Goal: Use online tool/utility: Utilize a website feature to perform a specific function

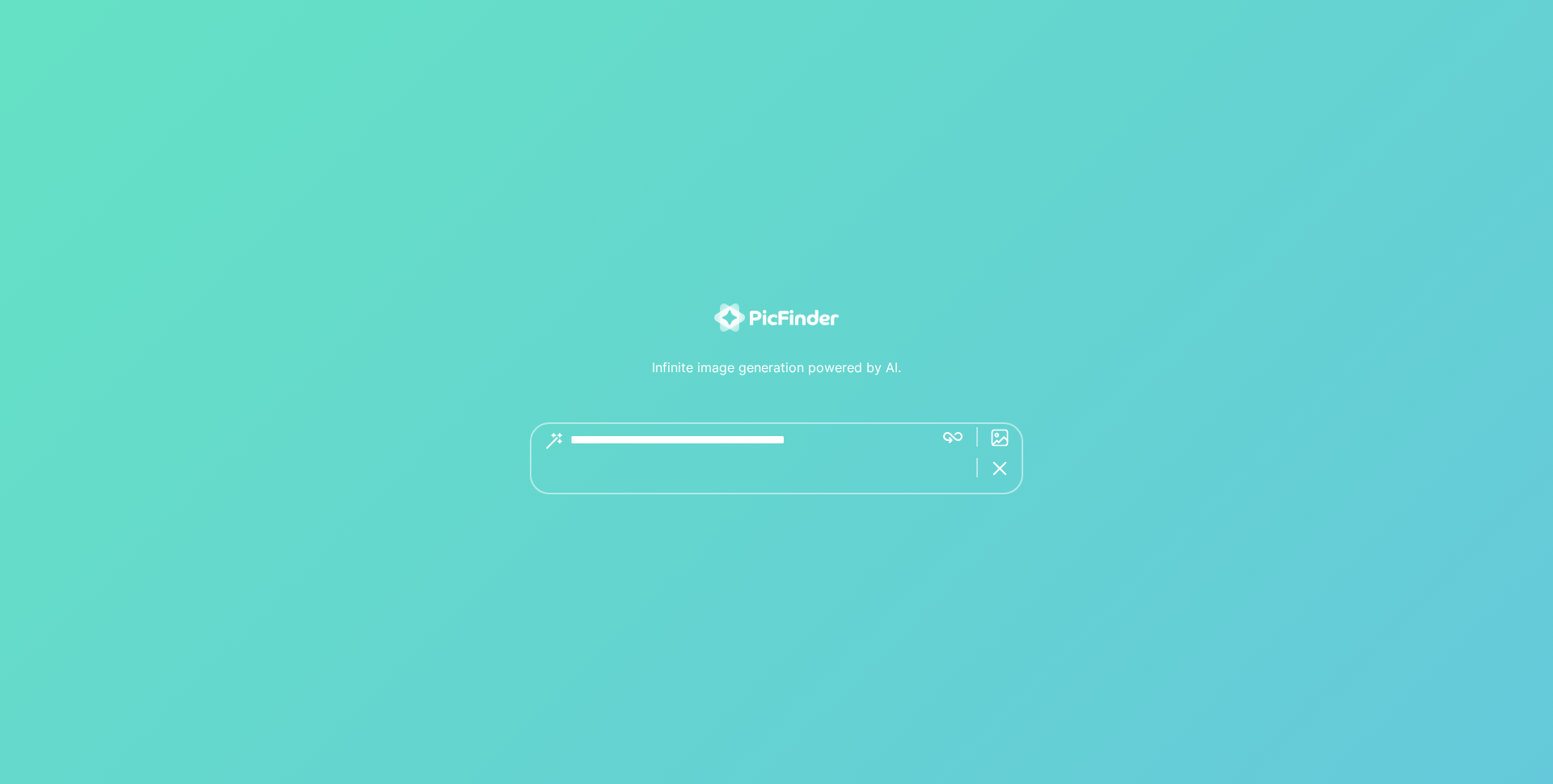
paste textarea "**********"
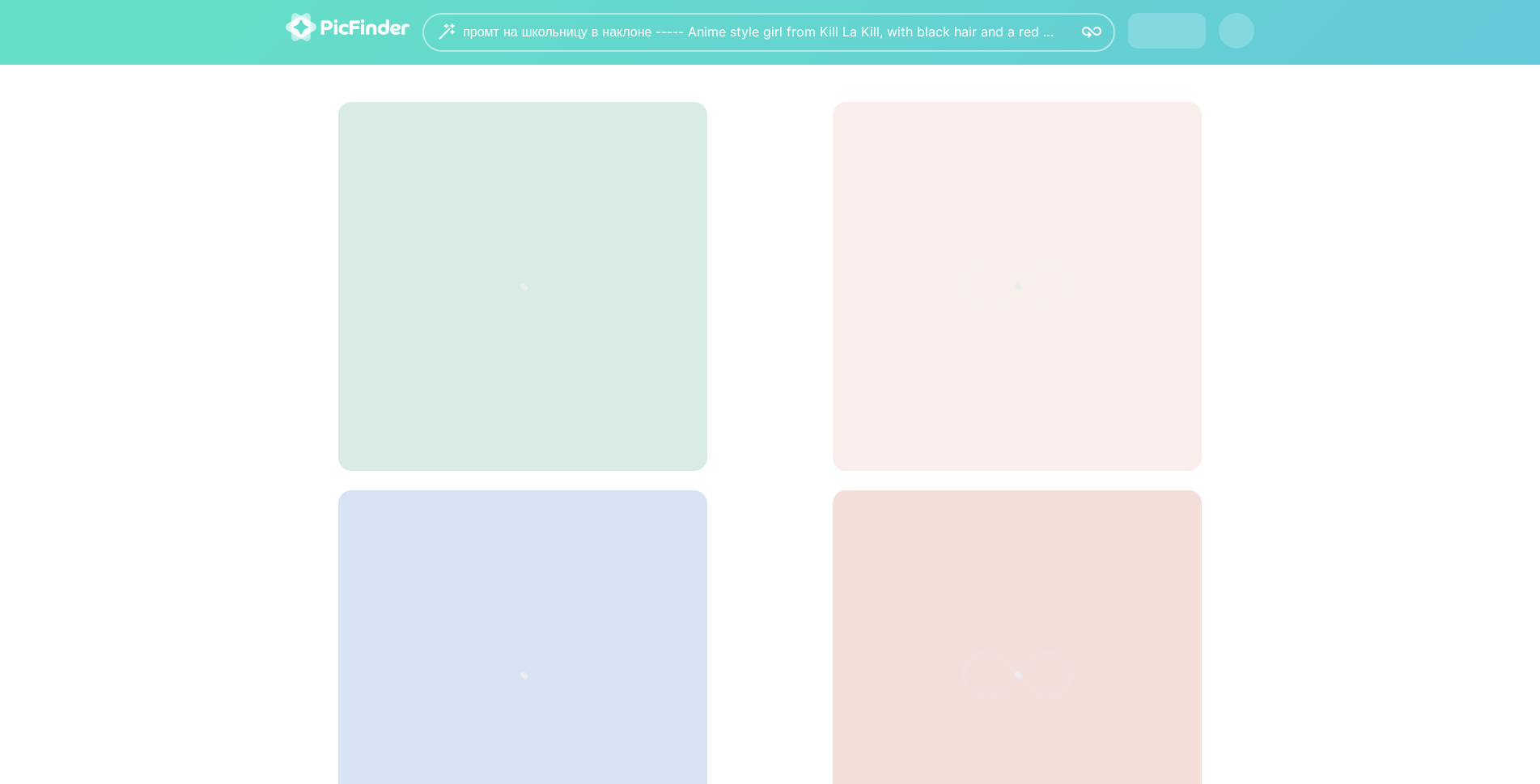
click at [953, 65] on div "промт на школьницу в наклоне ----- Anime style girl from Kill La Kill, with bla…" at bounding box center [770, 32] width 1540 height 65
click at [1166, 36] on div "Settings" at bounding box center [1175, 31] width 44 height 14
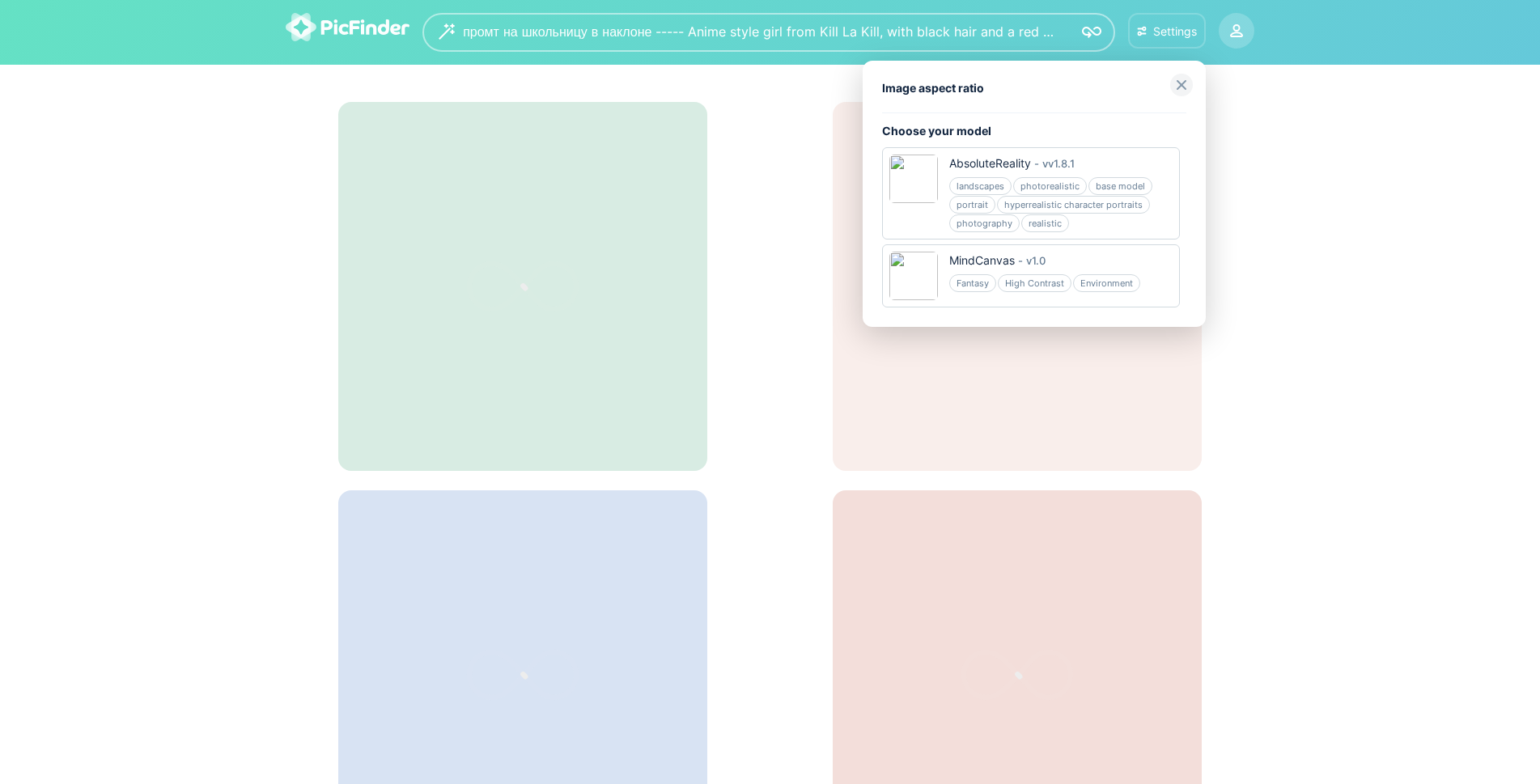
click at [1180, 90] on img at bounding box center [1182, 84] width 23 height 23
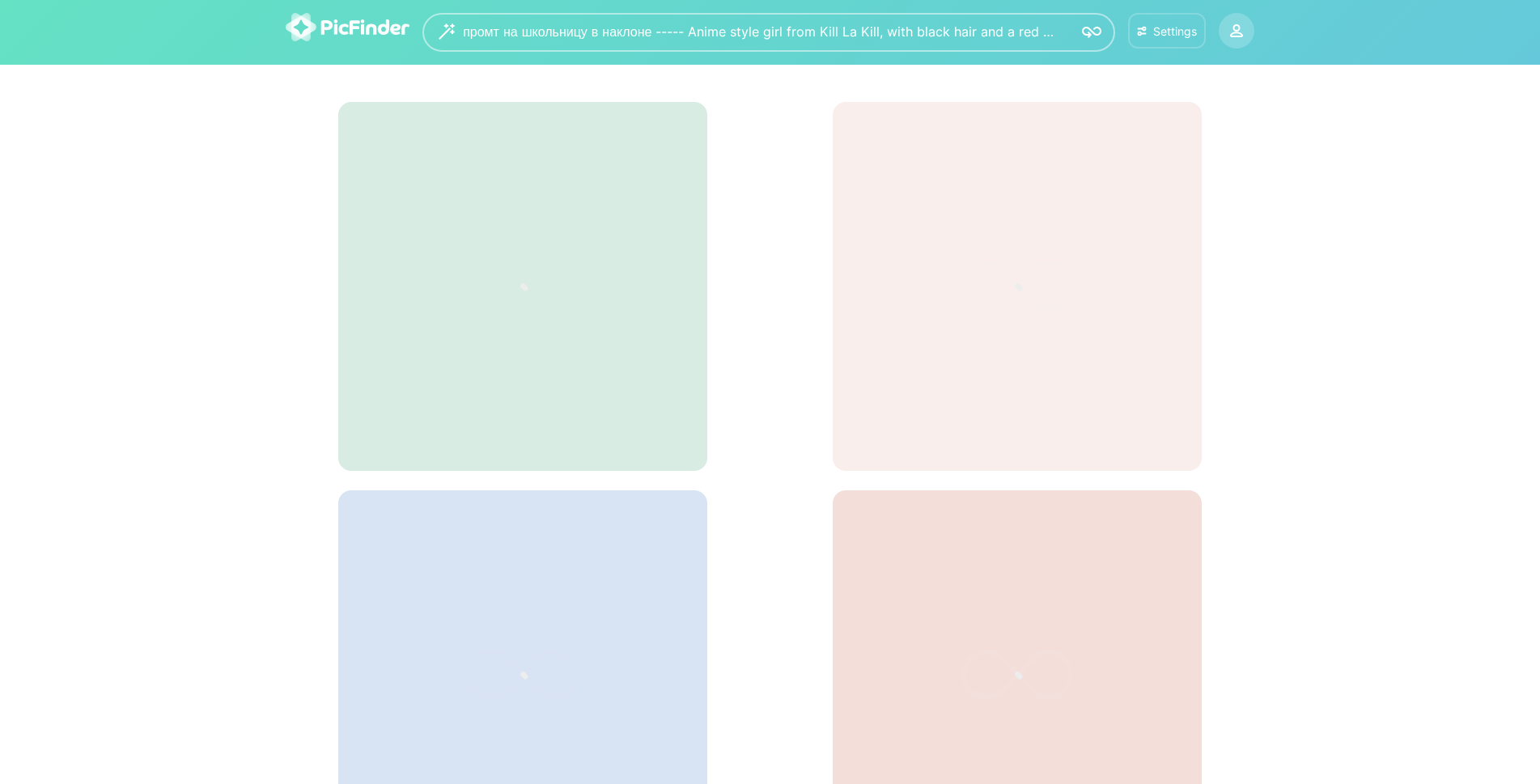
click at [1177, 37] on div "Settings" at bounding box center [1175, 31] width 44 height 14
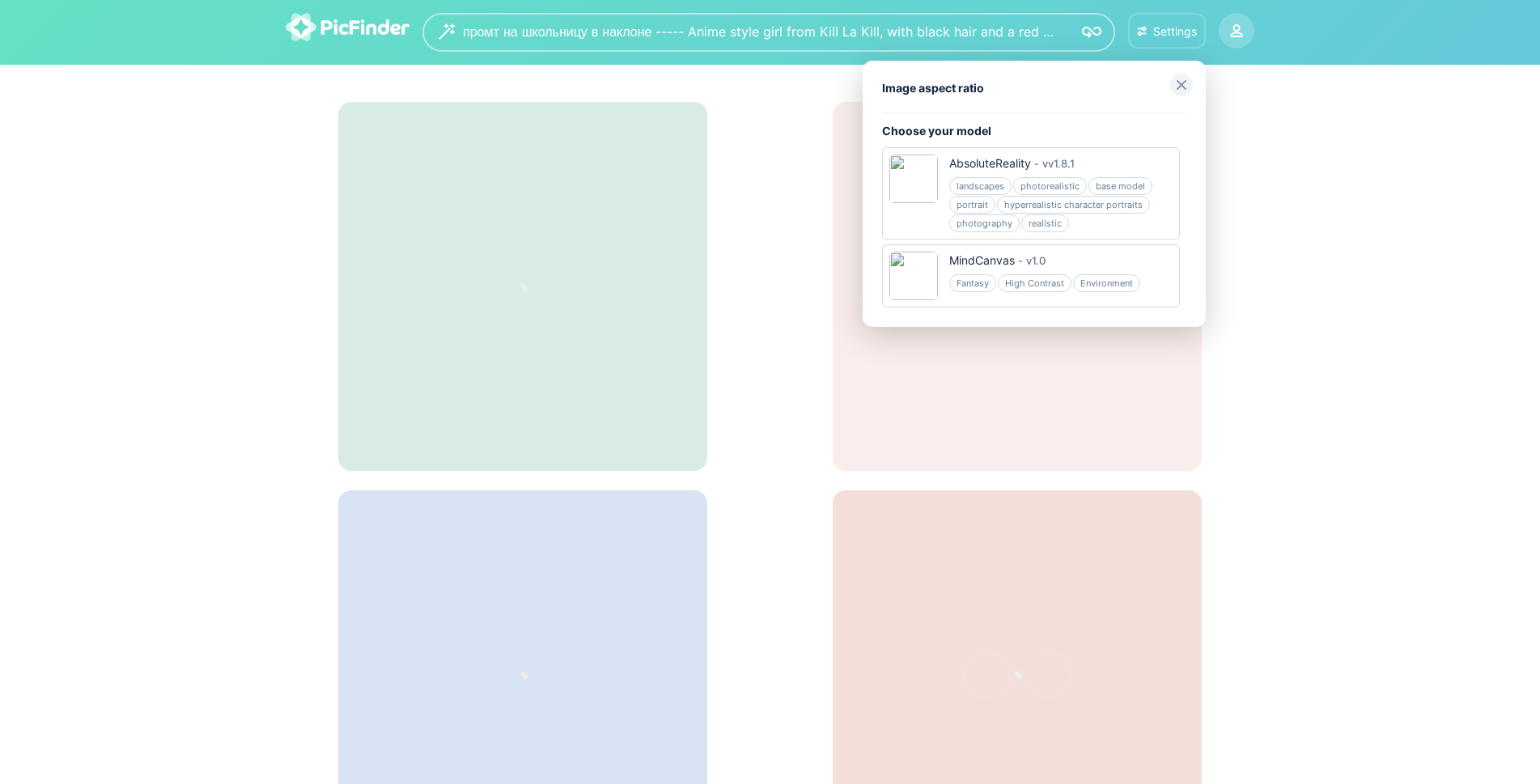
click at [1187, 81] on img at bounding box center [1182, 84] width 23 height 23
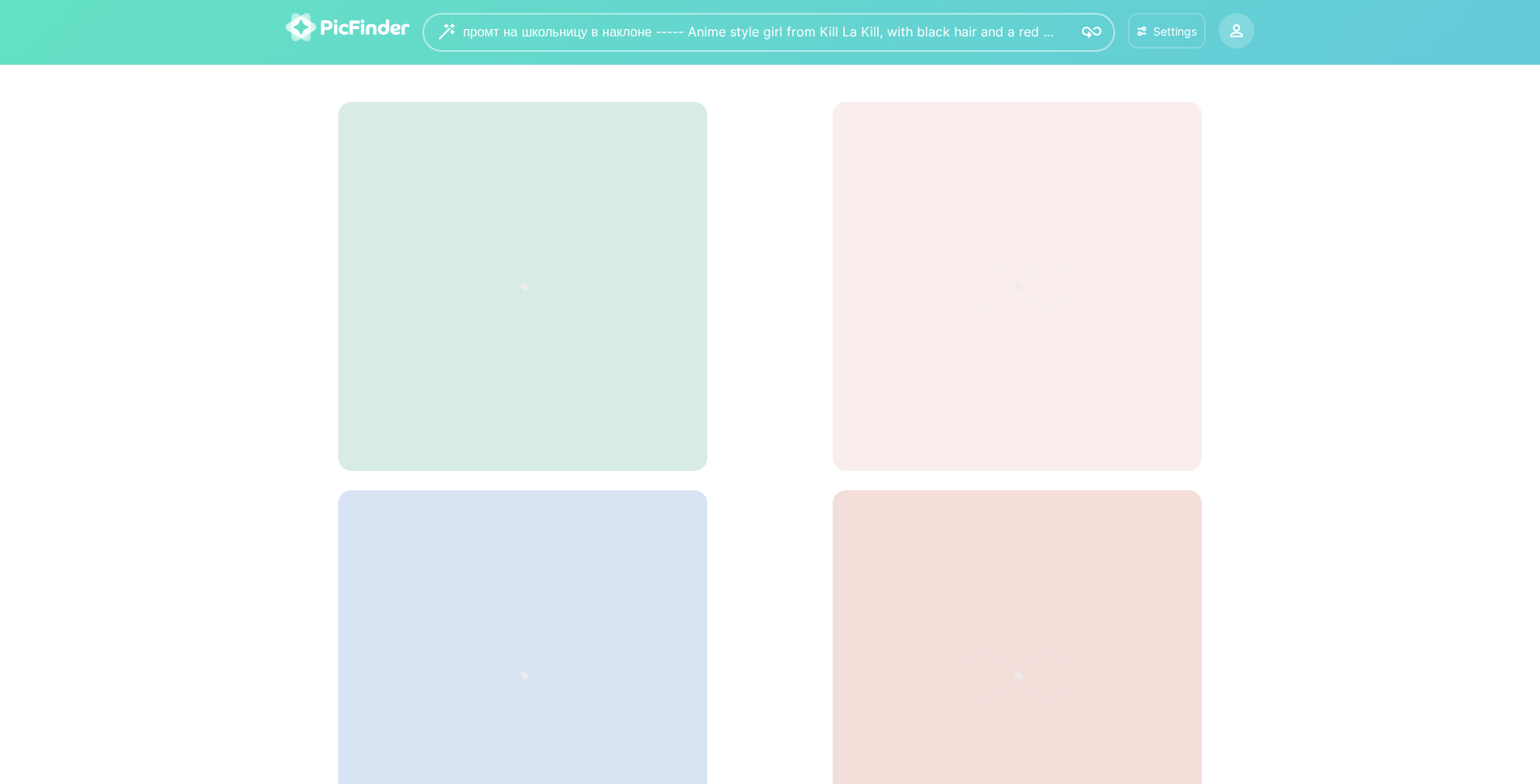
click at [1161, 29] on div "Settings" at bounding box center [1175, 31] width 44 height 14
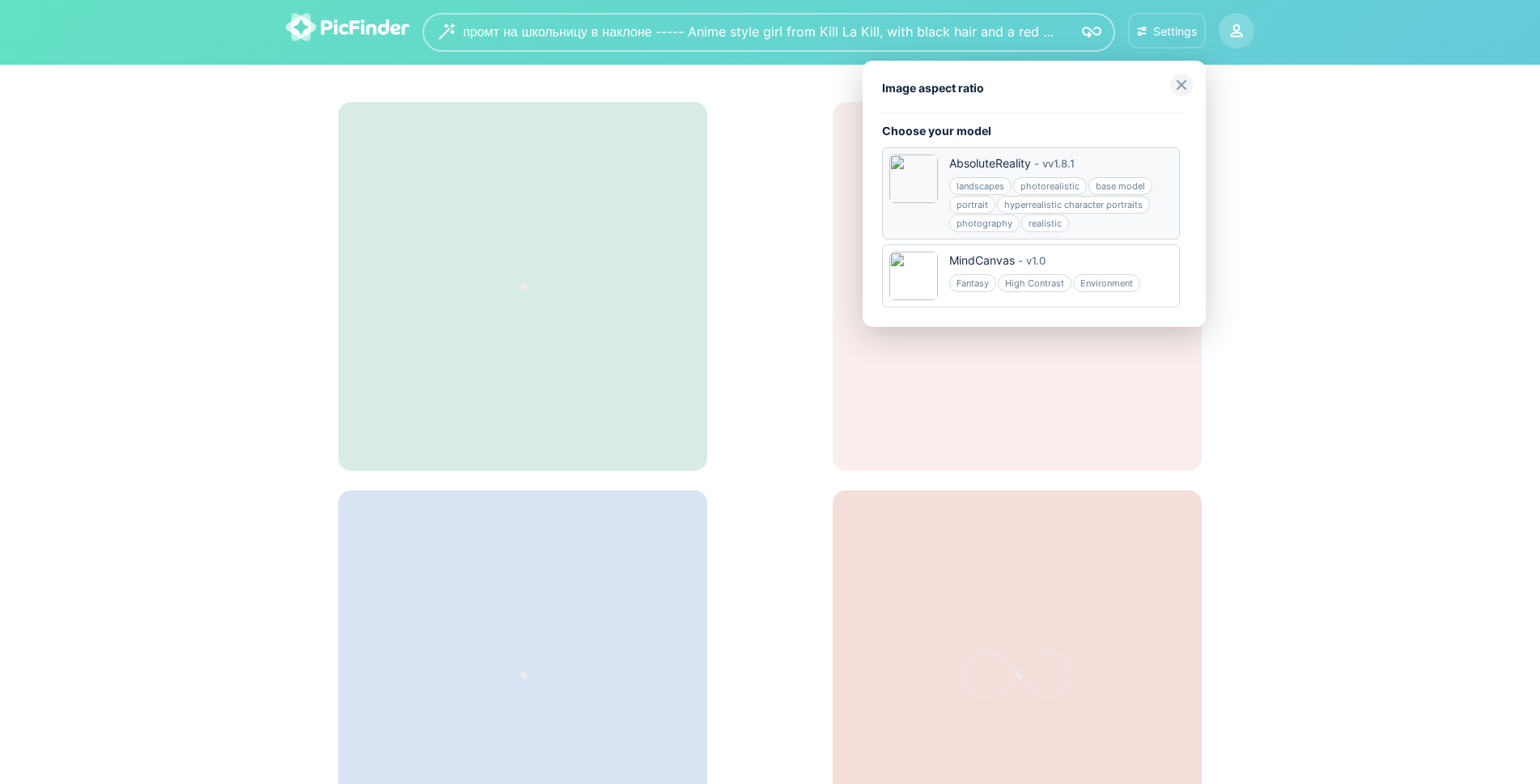
click at [931, 181] on img at bounding box center [913, 178] width 48 height 48
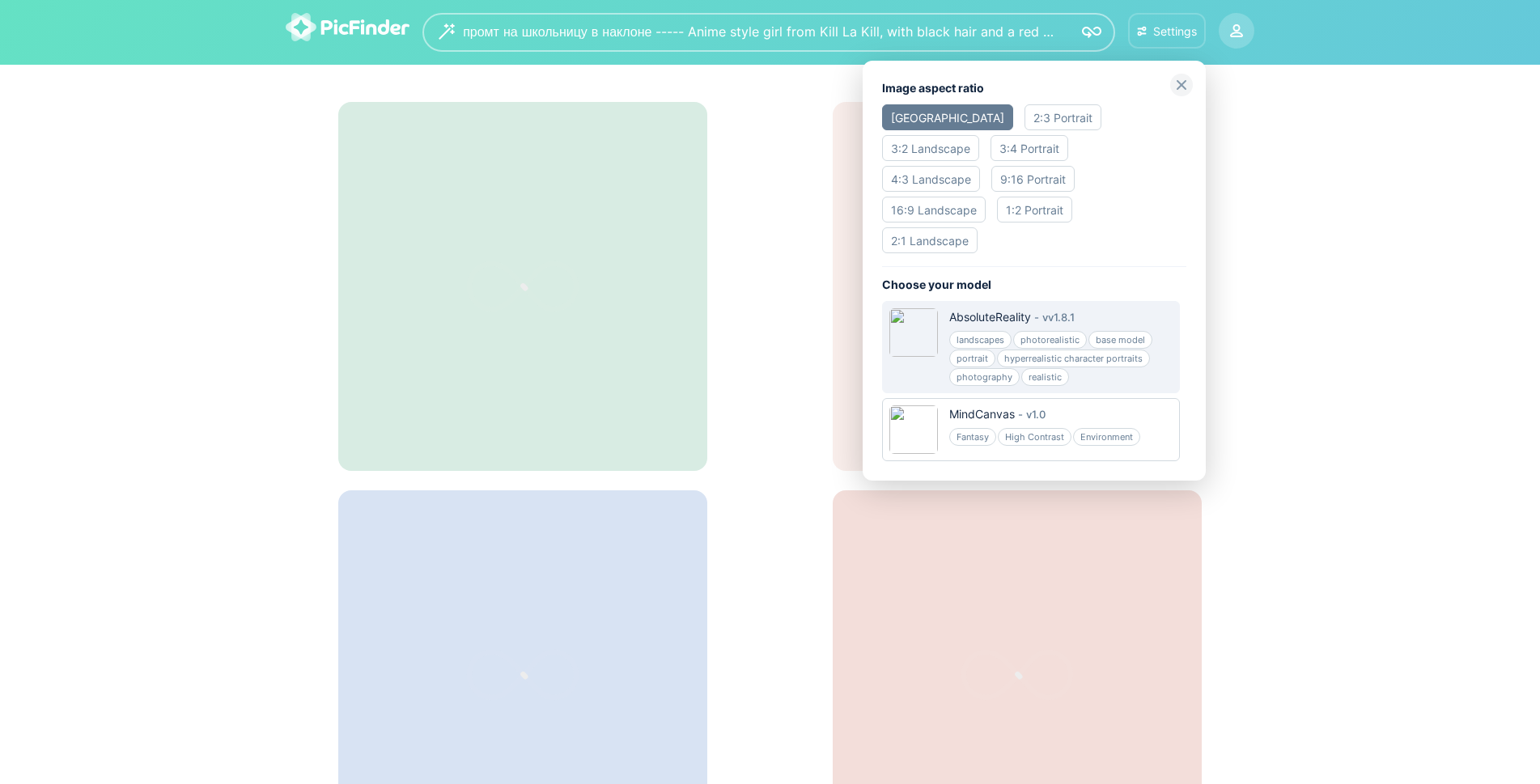
click at [1075, 166] on div "9:16 Portrait" at bounding box center [1033, 178] width 84 height 26
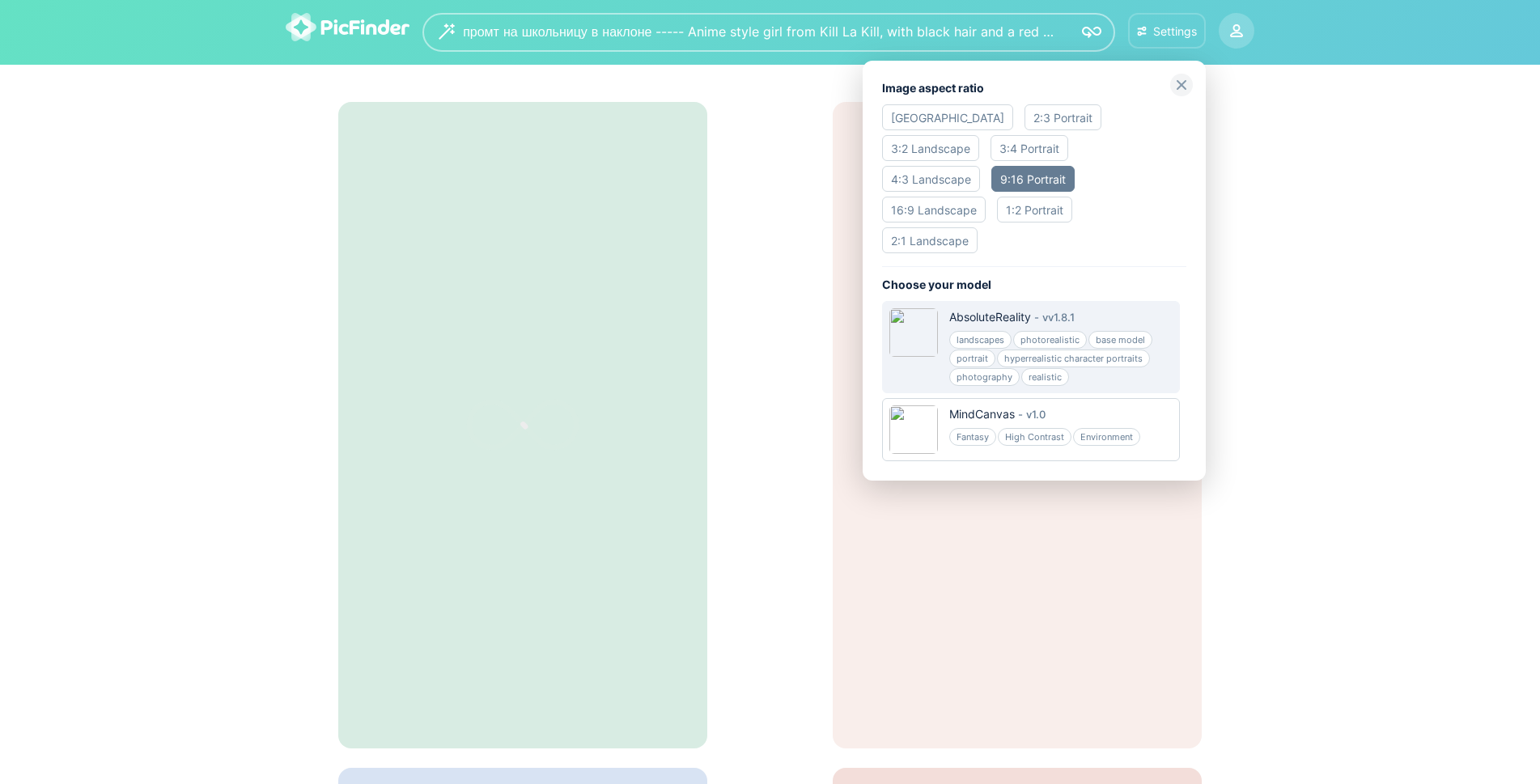
click at [937, 197] on div "16:9 Landscape" at bounding box center [934, 210] width 104 height 26
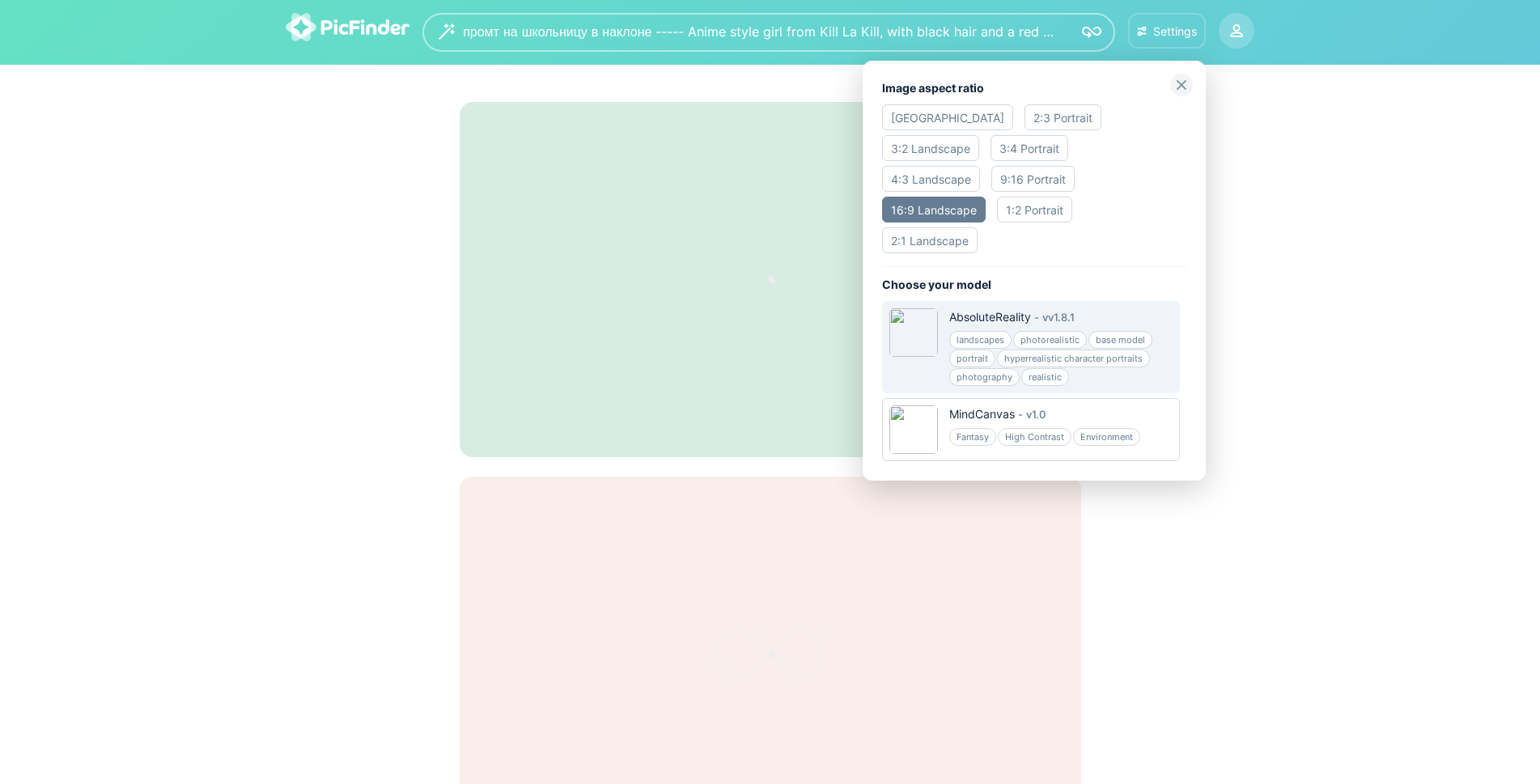
click at [1182, 82] on img at bounding box center [1182, 84] width 23 height 23
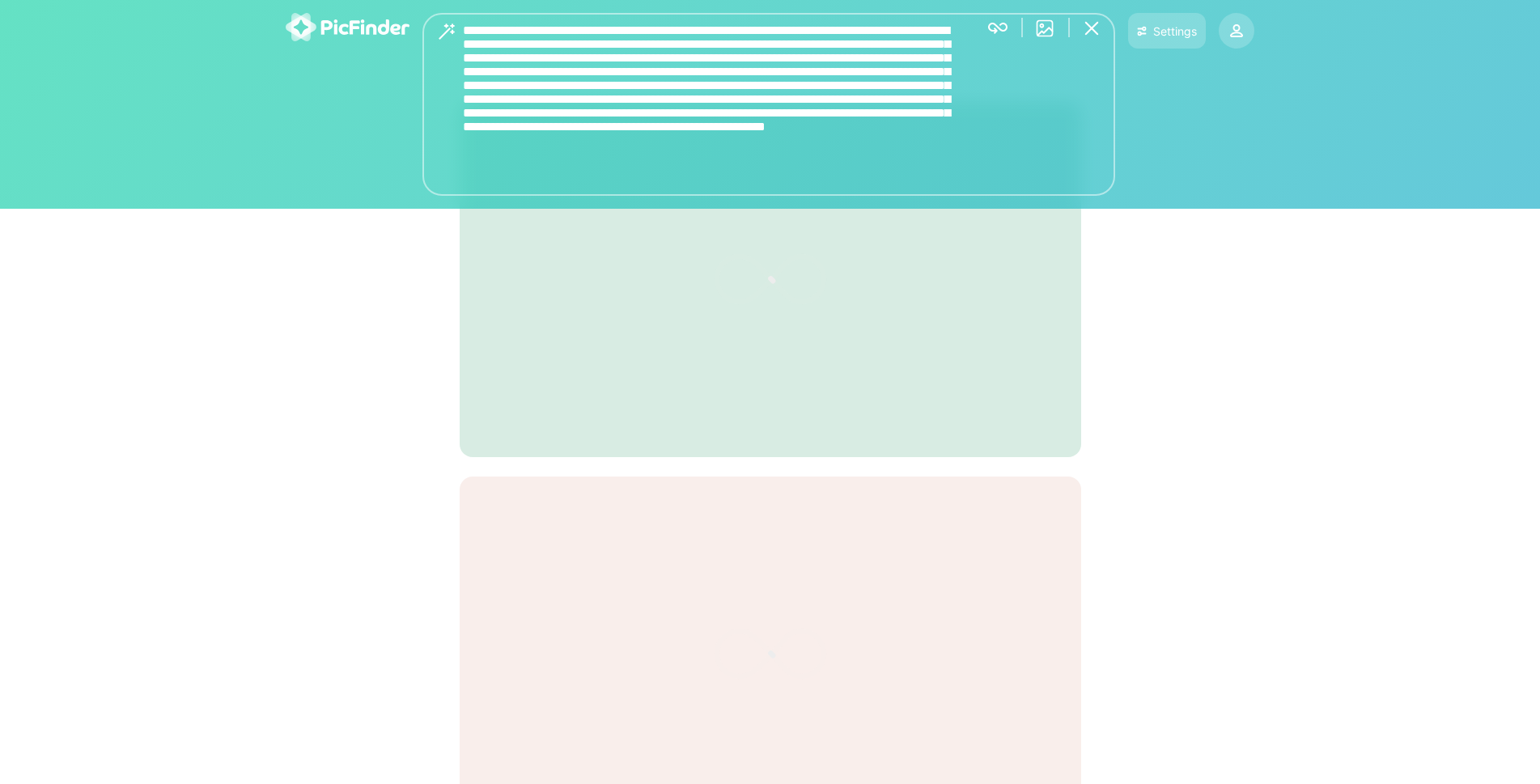
drag, startPoint x: 685, startPoint y: 31, endPoint x: 451, endPoint y: 35, distance: 234.0
click at [451, 35] on div "промт на школьницу в наклоне ----- Anime style girl from Kill La Kill, with bla…" at bounding box center [769, 104] width 693 height 182
type textarea "**********"
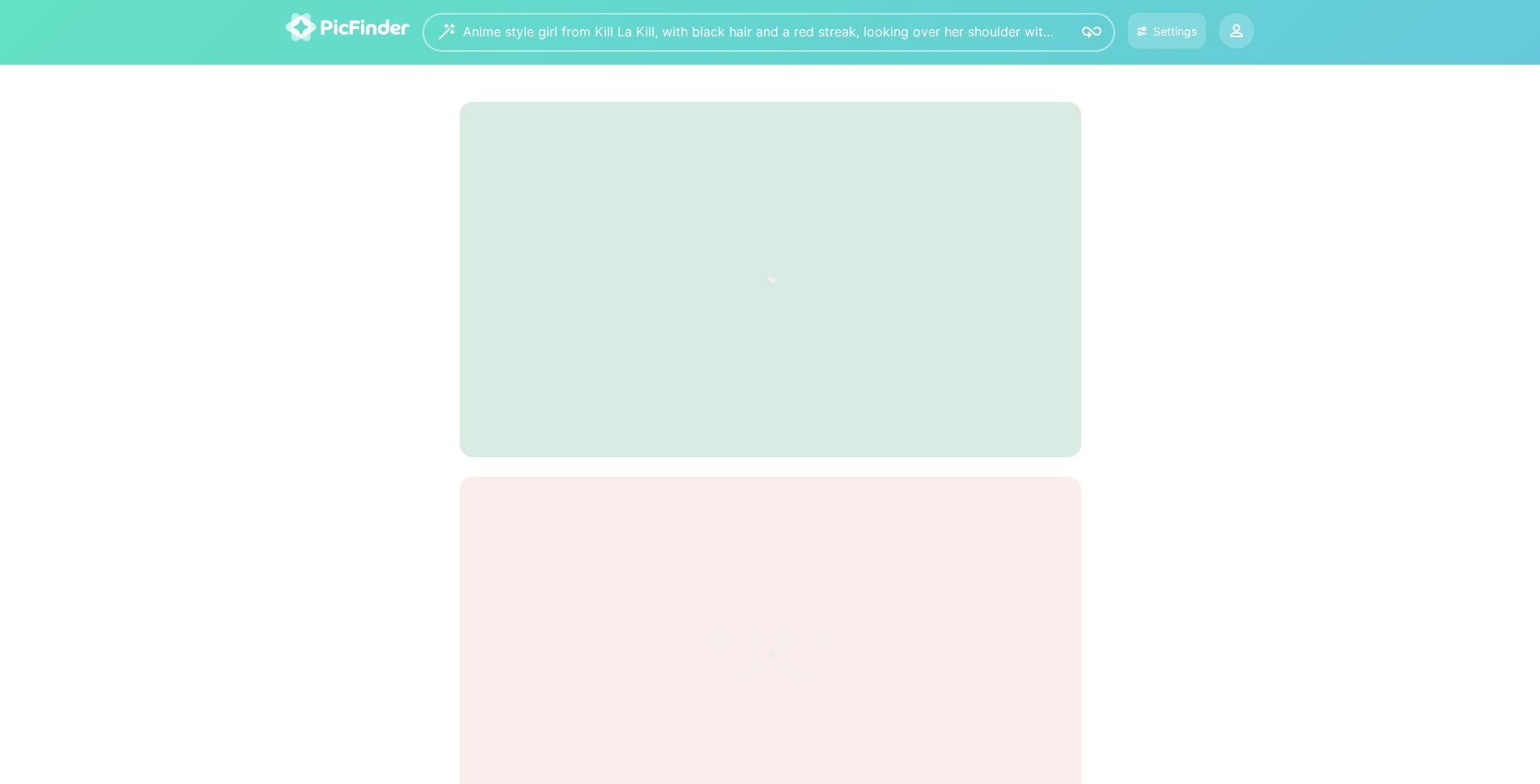
click at [1240, 32] on icon at bounding box center [1236, 34] width 11 height 4
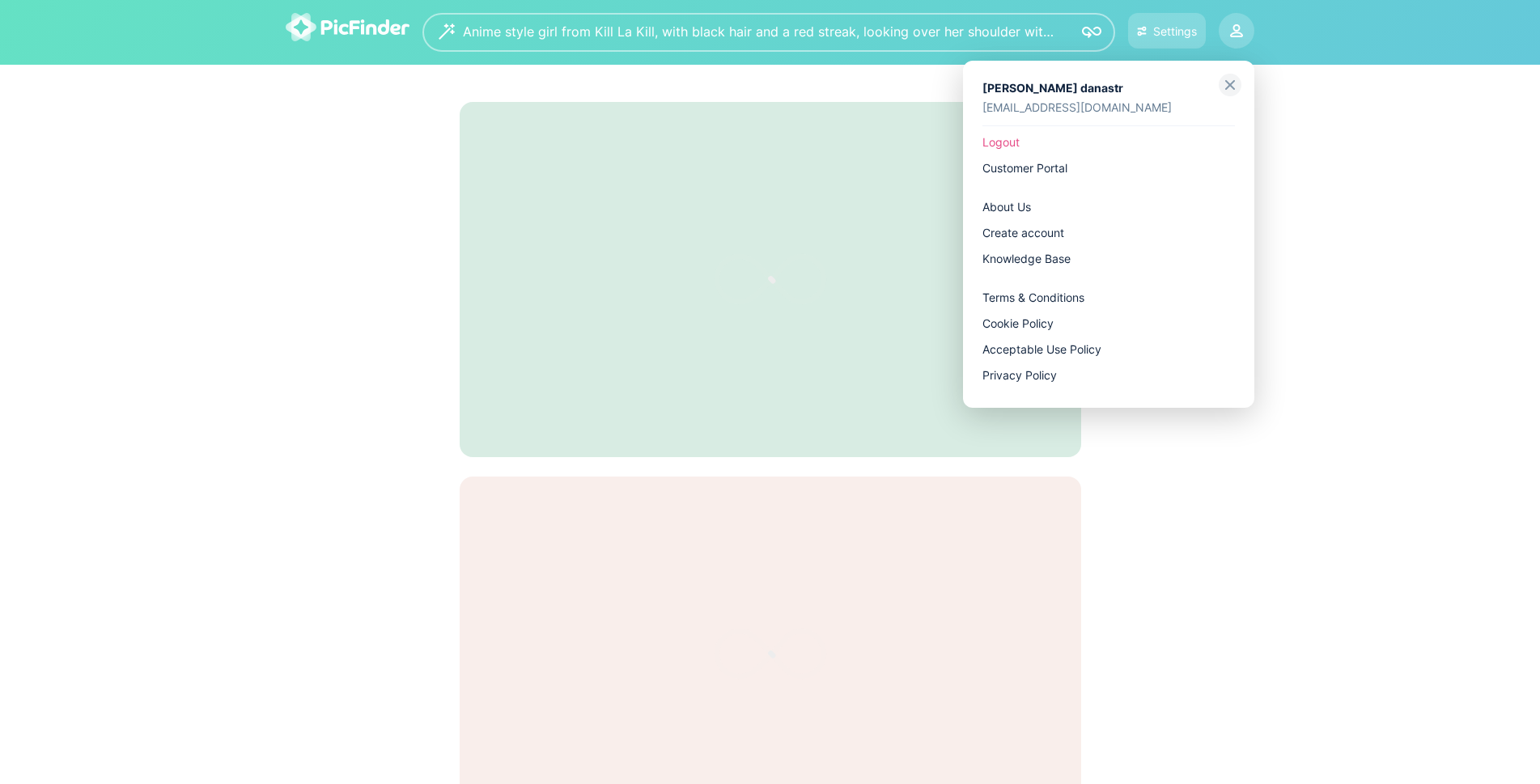
click at [1229, 90] on img at bounding box center [1230, 84] width 23 height 23
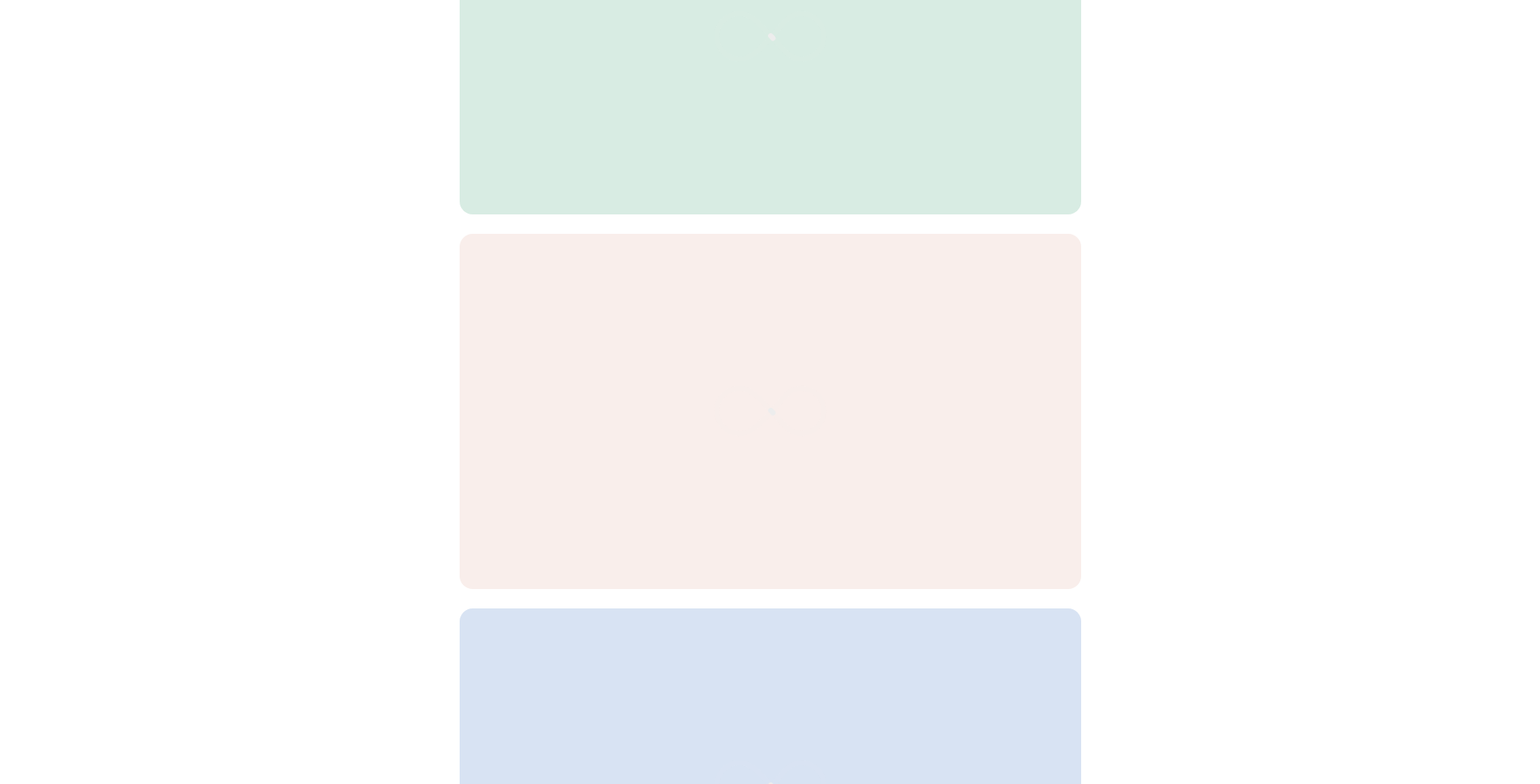
scroll to position [486, 0]
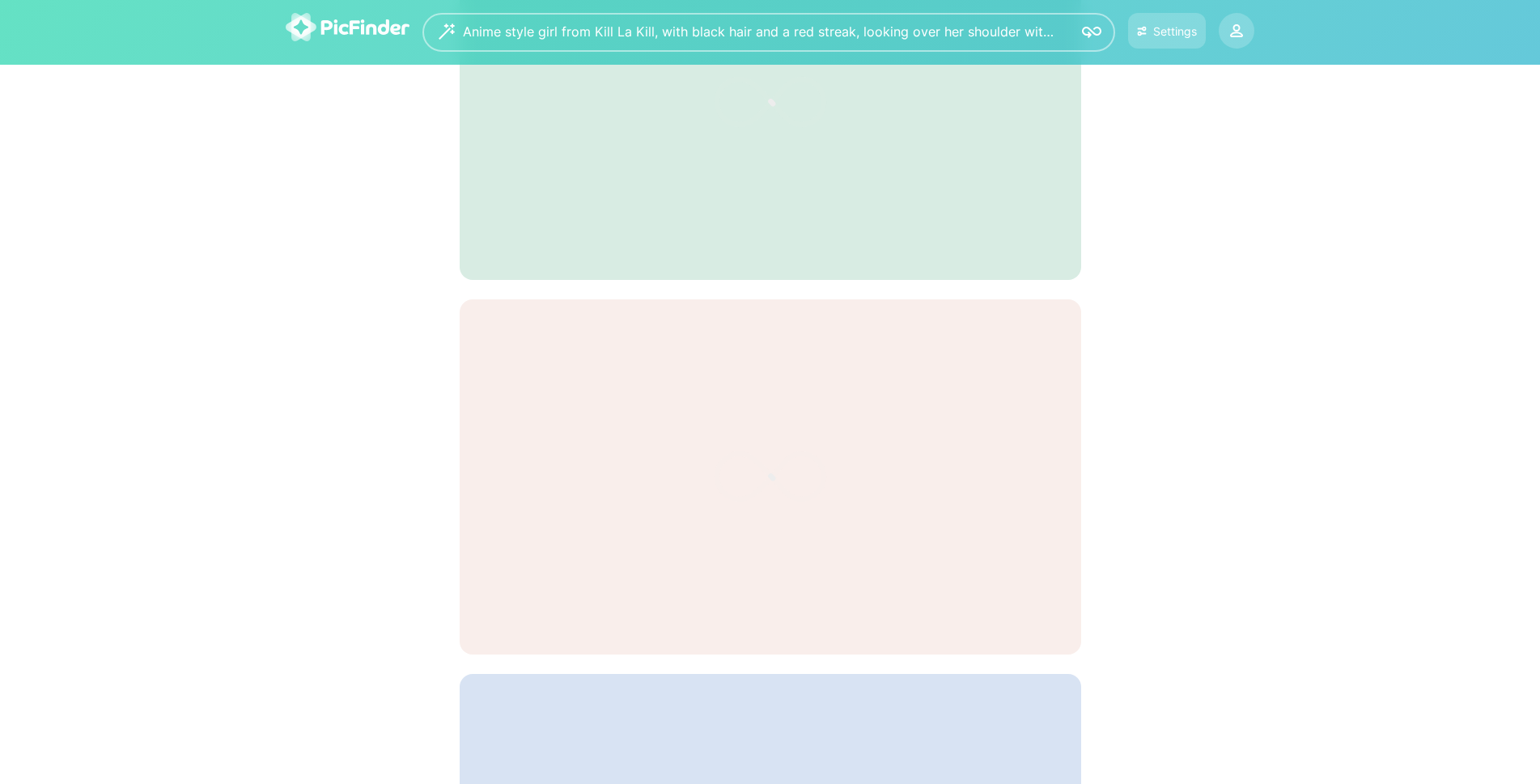
scroll to position [162, 0]
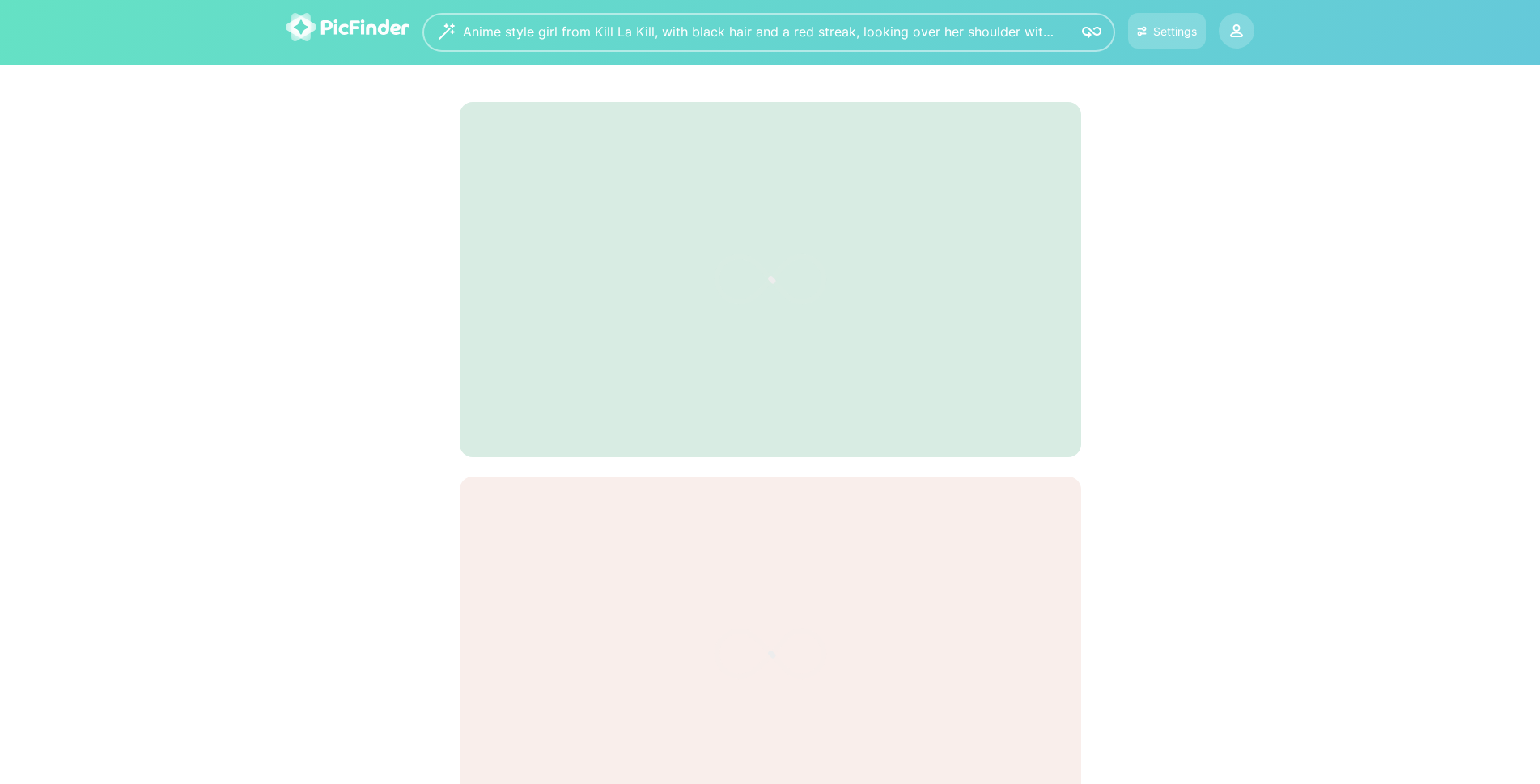
drag, startPoint x: 411, startPoint y: 25, endPoint x: 349, endPoint y: 25, distance: 62.0
click at [349, 25] on div at bounding box center [354, 32] width 137 height 39
click at [46, 42] on div "Anime style girl from Kill La Kill, with black hair and a red streak, looking o…" at bounding box center [770, 32] width 1540 height 65
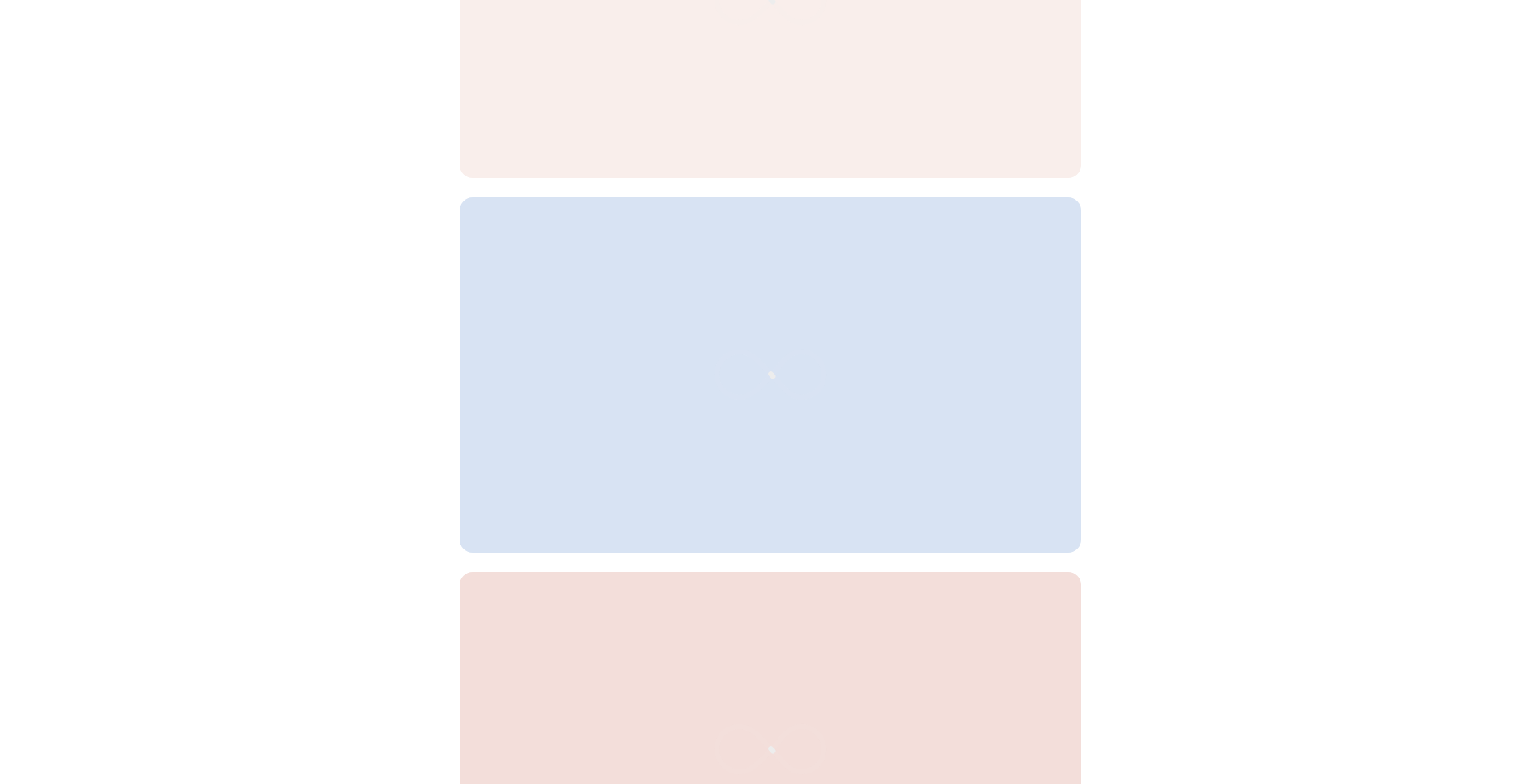
scroll to position [685, 0]
